Goal: Transaction & Acquisition: Subscribe to service/newsletter

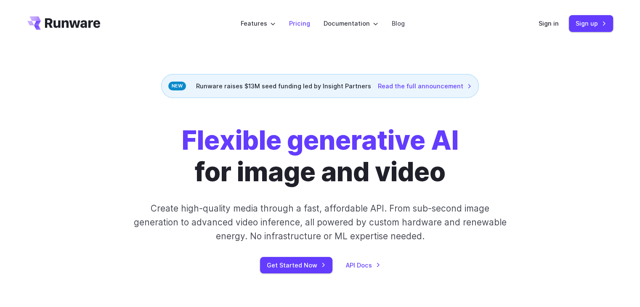
click at [300, 21] on link "Pricing" at bounding box center [299, 24] width 21 height 10
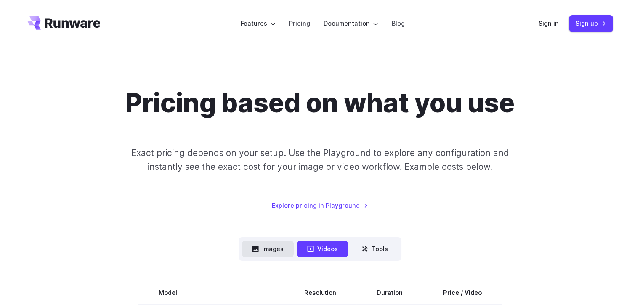
click at [276, 245] on button "Images" at bounding box center [268, 249] width 52 height 16
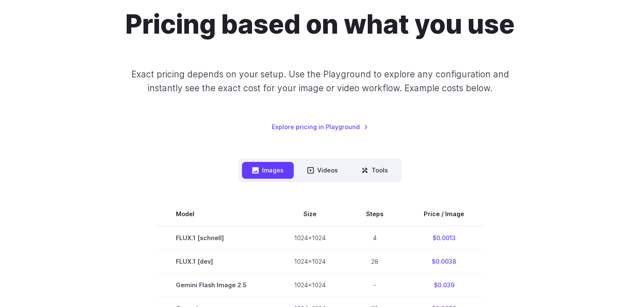
scroll to position [74, 0]
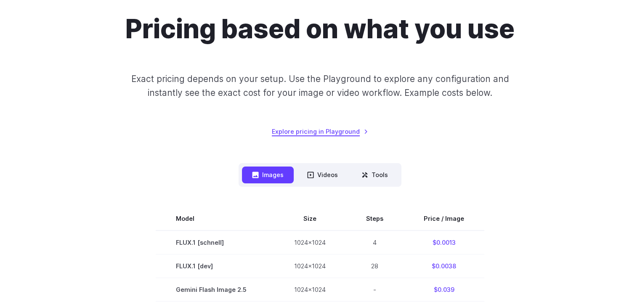
click at [343, 127] on link "Explore pricing in Playground" at bounding box center [320, 132] width 96 height 10
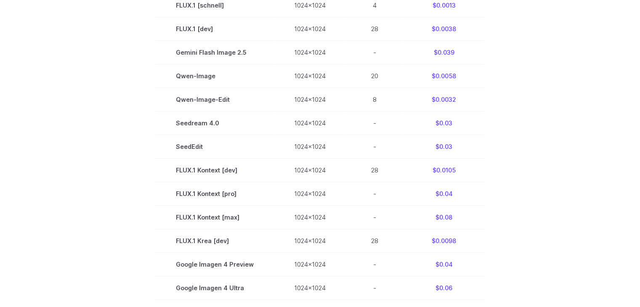
scroll to position [313, 0]
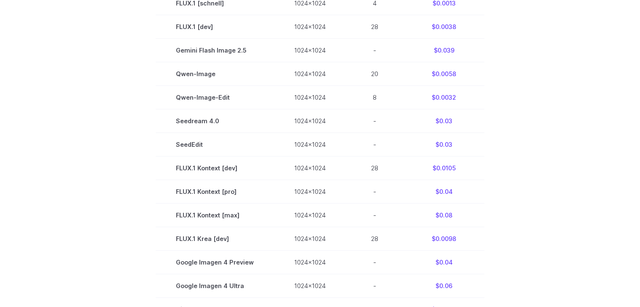
drag, startPoint x: 634, startPoint y: 78, endPoint x: 634, endPoint y: 86, distance: 7.6
click at [634, 86] on div "Pricing based on what you use Exact pricing depends on your setup. Use the Play…" at bounding box center [320, 137] width 640 height 807
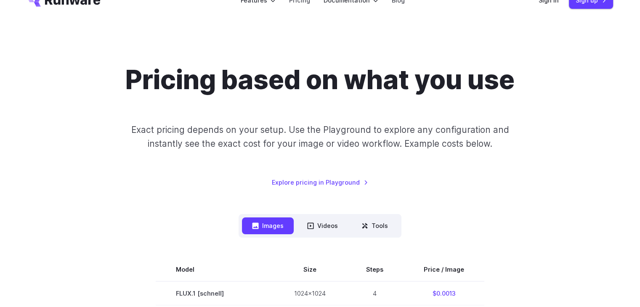
scroll to position [0, 0]
